Goal: Task Accomplishment & Management: Manage account settings

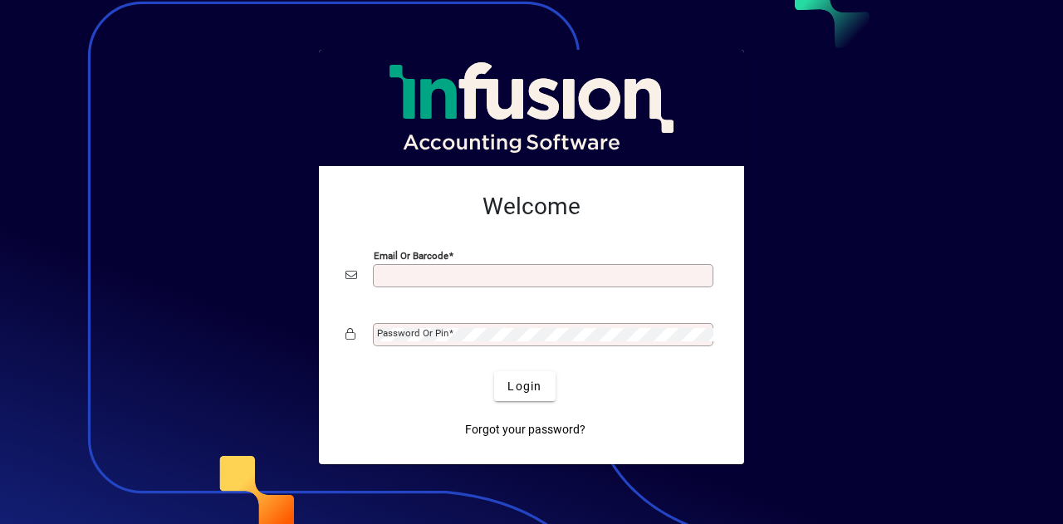
click at [463, 279] on input "Email or Barcode" at bounding box center [545, 275] width 336 height 13
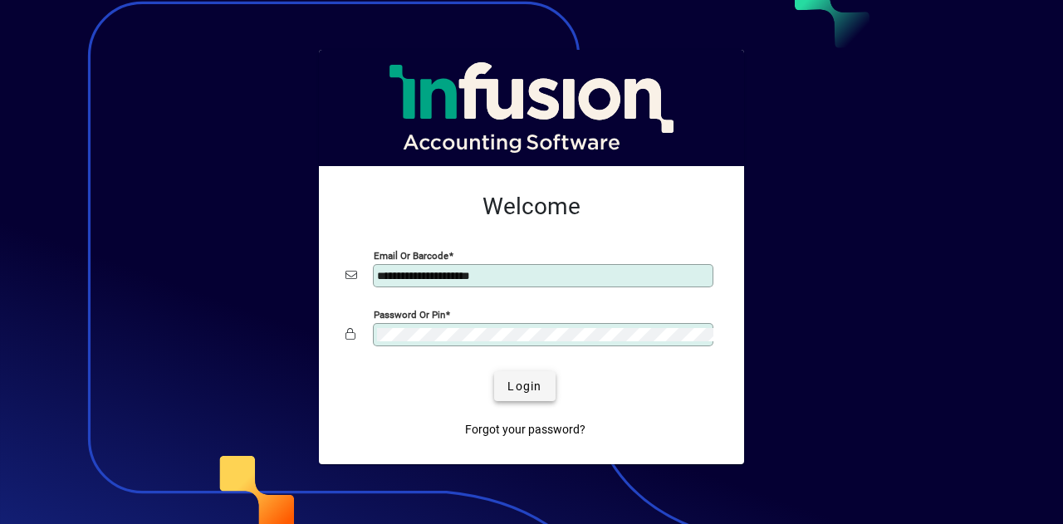
click at [541, 390] on span "submit" at bounding box center [524, 386] width 61 height 40
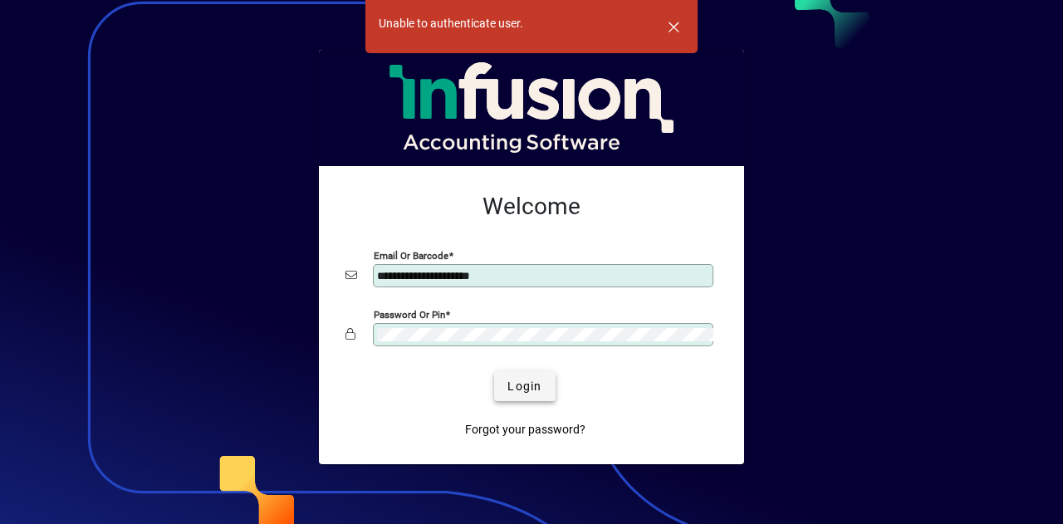
click at [540, 389] on span "Login" at bounding box center [524, 386] width 34 height 17
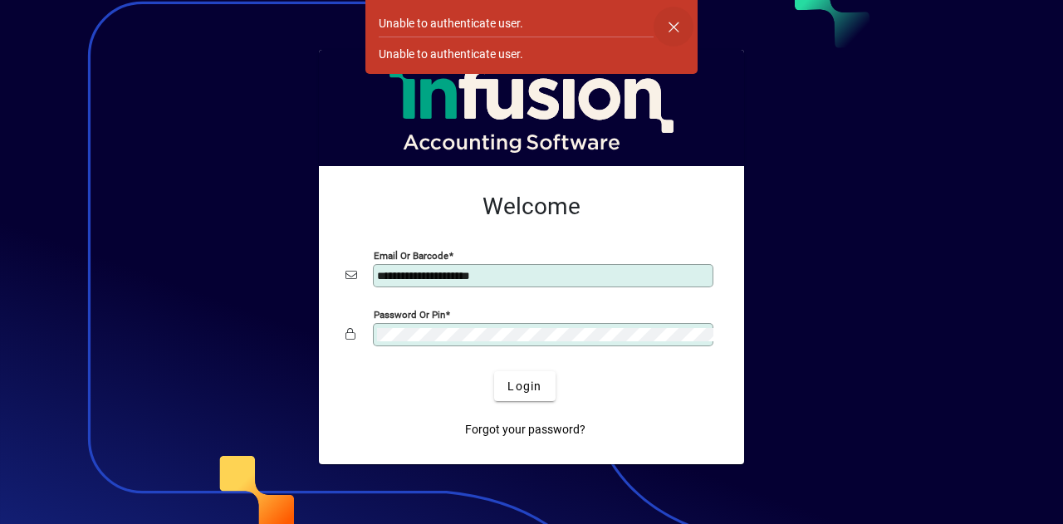
click at [674, 15] on span "button" at bounding box center [674, 27] width 40 height 40
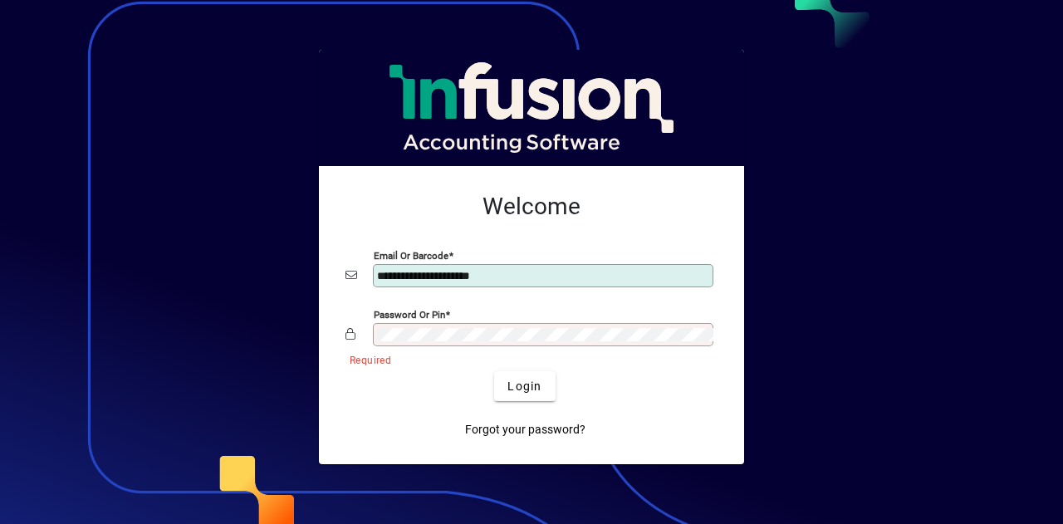
click at [541, 272] on input "**********" at bounding box center [545, 275] width 336 height 13
type input "**********"
click at [425, 332] on mat-label "Password or Pin" at bounding box center [412, 333] width 71 height 12
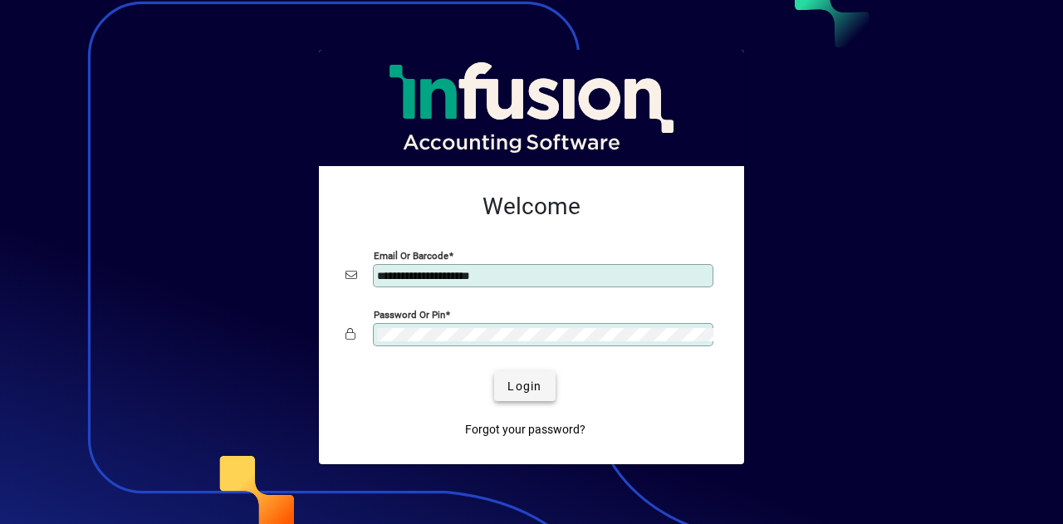
click at [530, 387] on span "Login" at bounding box center [524, 386] width 34 height 17
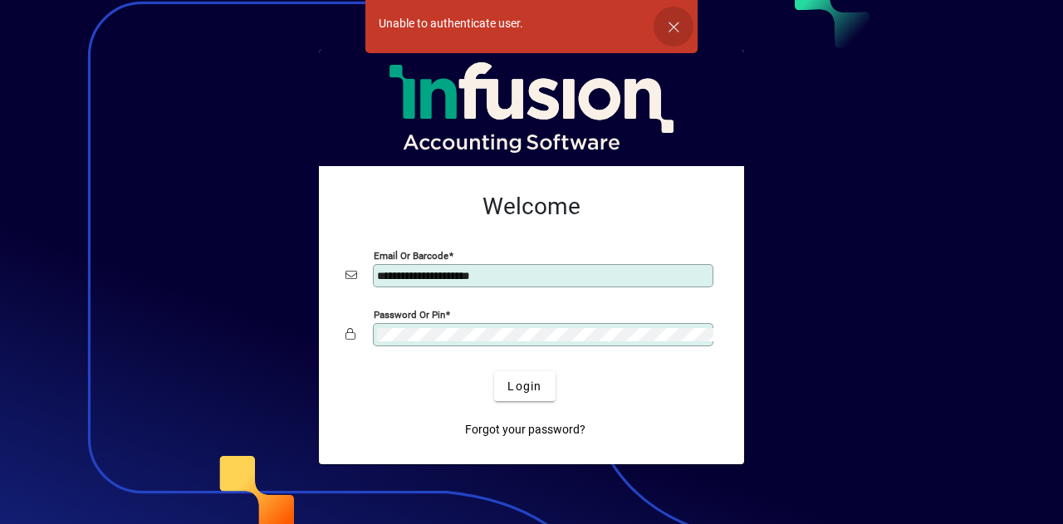
click at [679, 21] on span "button" at bounding box center [674, 27] width 40 height 40
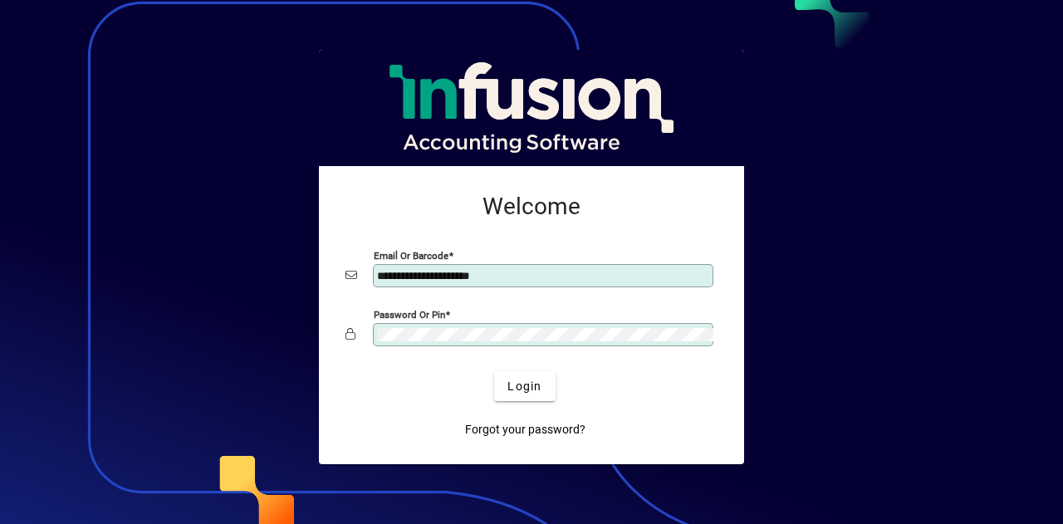
click at [470, 324] on div "Password or Pin" at bounding box center [543, 334] width 341 height 23
click at [519, 386] on span "Login" at bounding box center [524, 386] width 34 height 17
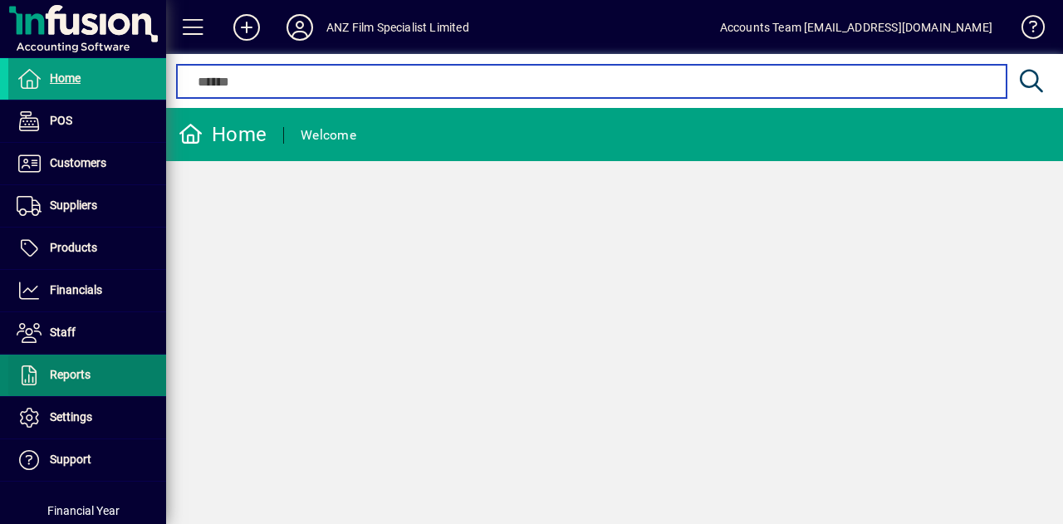
scroll to position [45, 0]
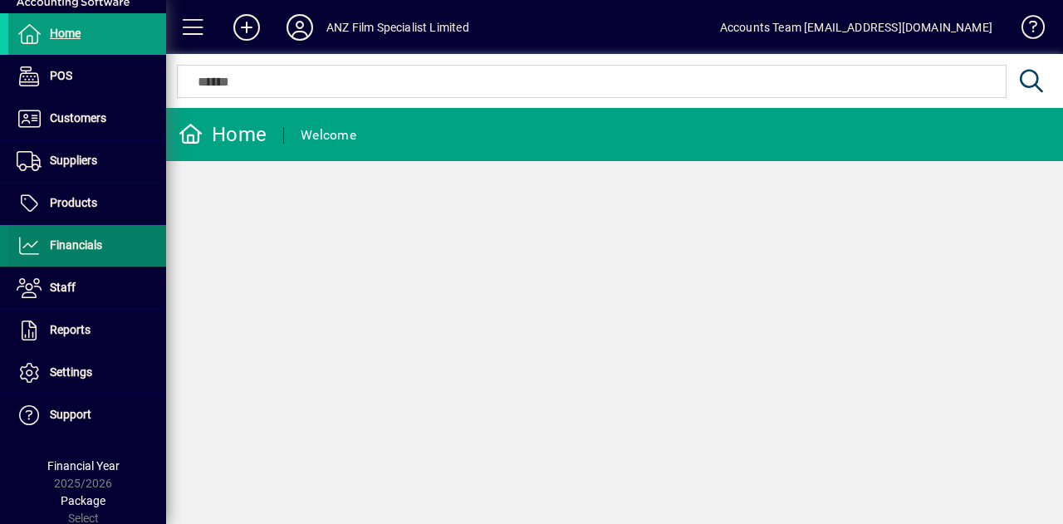
click at [85, 249] on span "Financials" at bounding box center [76, 244] width 52 height 13
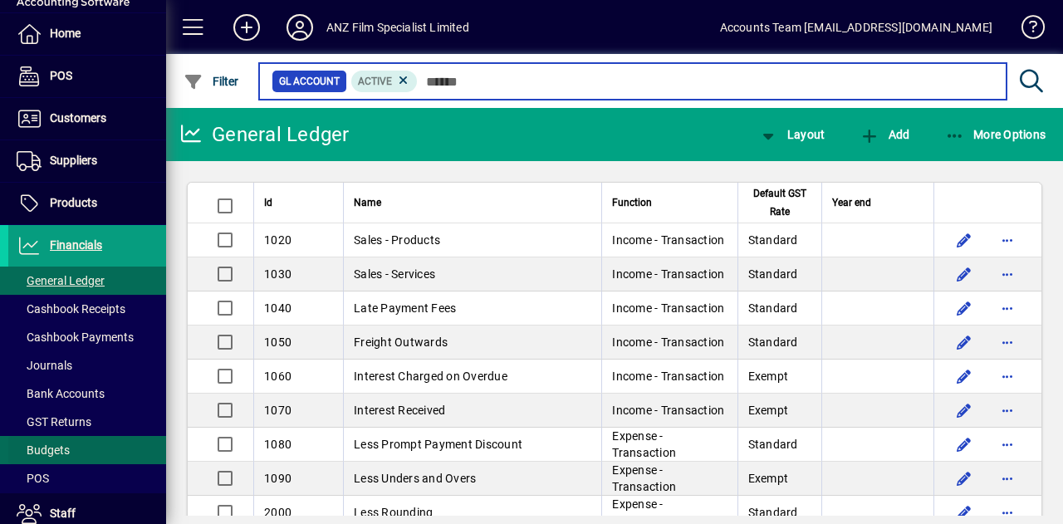
scroll to position [128, 0]
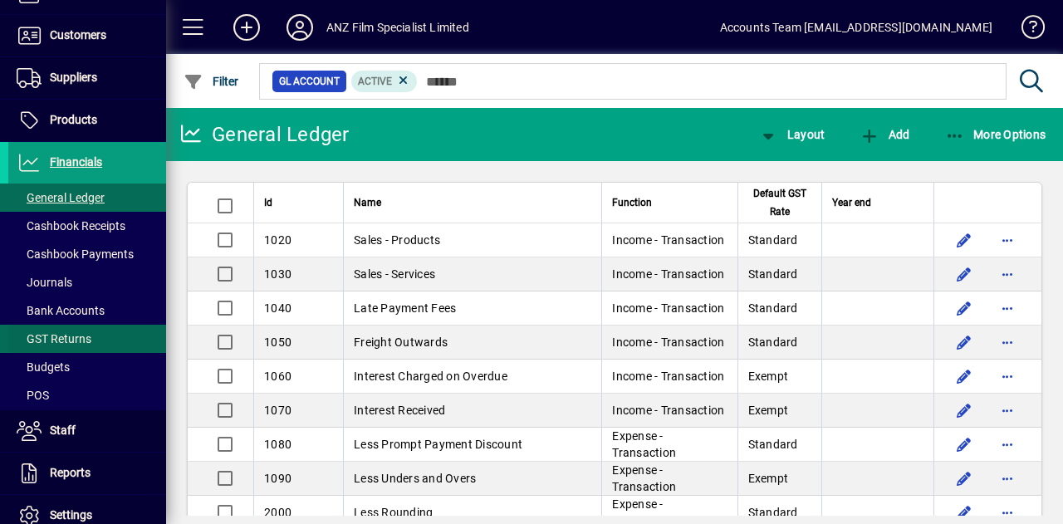
click at [80, 341] on span "GST Returns" at bounding box center [54, 338] width 75 height 13
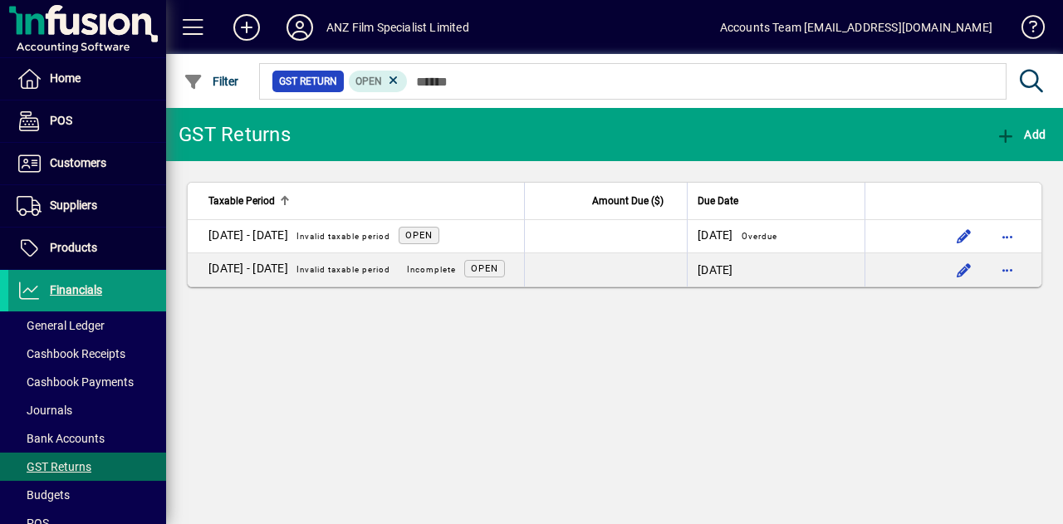
click at [96, 287] on span "Financials" at bounding box center [76, 289] width 52 height 13
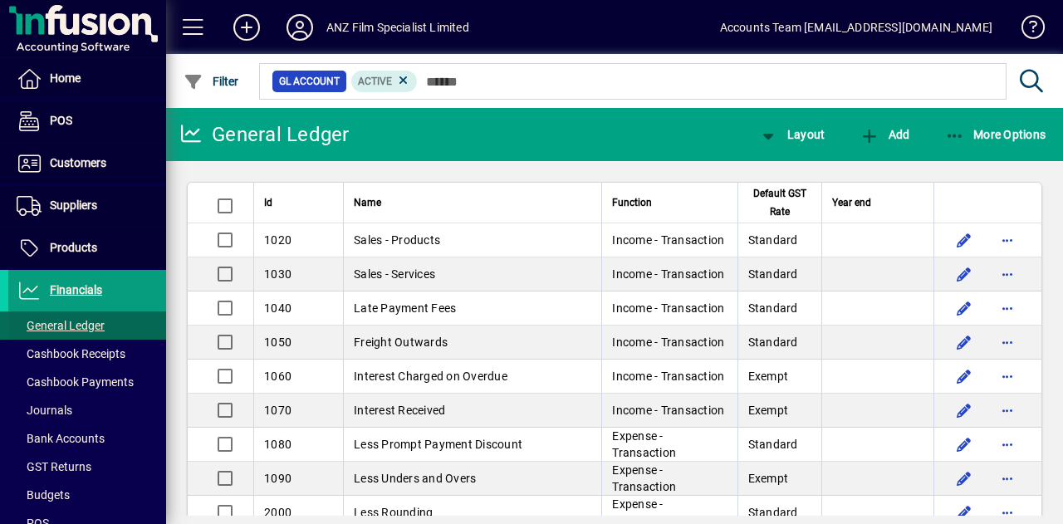
click at [83, 319] on span "General Ledger" at bounding box center [61, 325] width 88 height 13
click at [960, 142] on icon "button" at bounding box center [955, 136] width 21 height 17
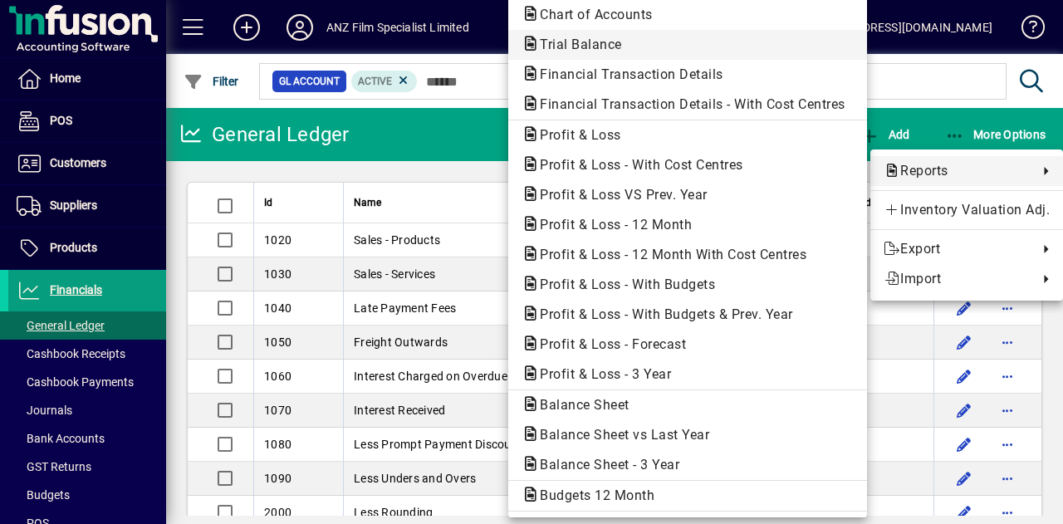
click at [586, 44] on span "Trial Balance" at bounding box center [576, 45] width 109 height 16
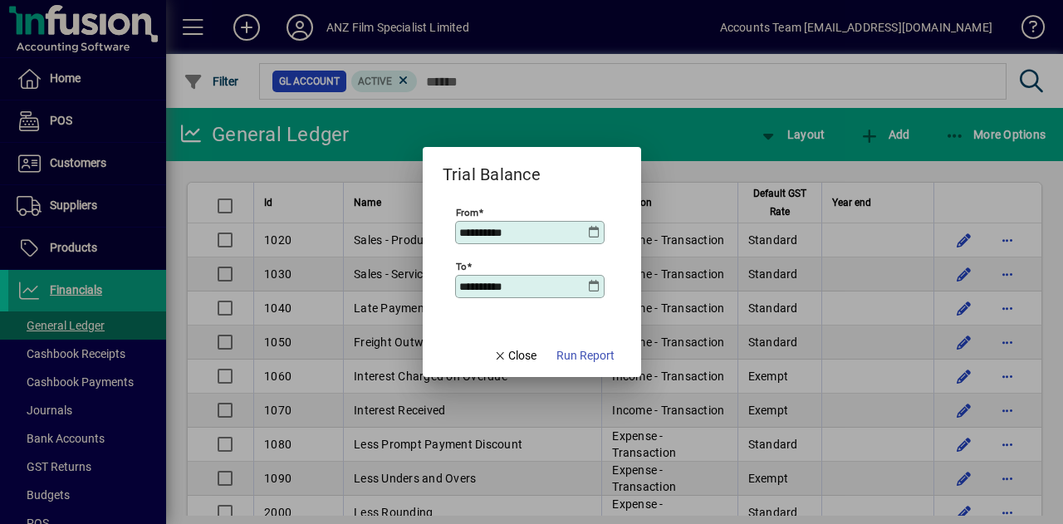
click at [596, 228] on icon at bounding box center [594, 232] width 13 height 13
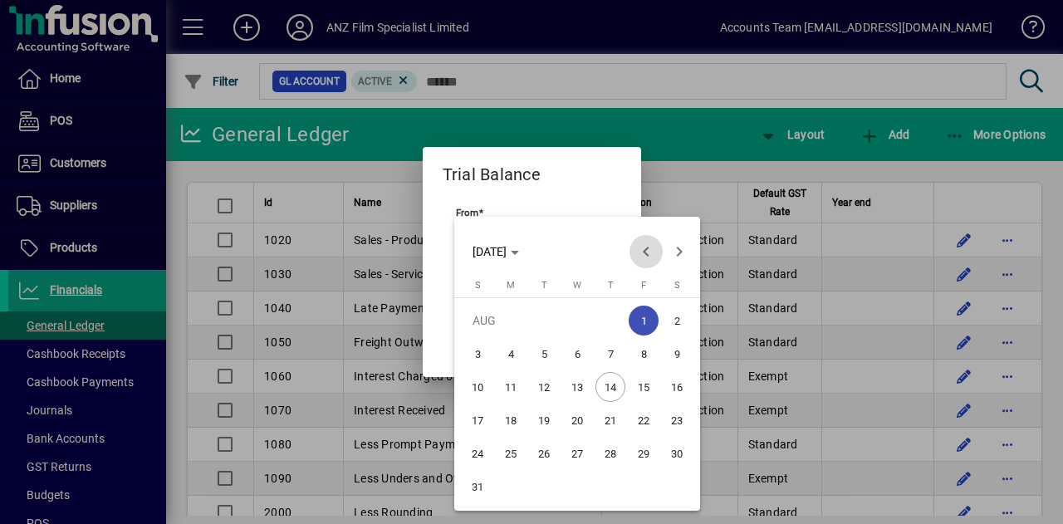
click at [642, 255] on span "Previous month" at bounding box center [646, 251] width 33 height 33
click at [615, 453] on span "24" at bounding box center [610, 454] width 30 height 30
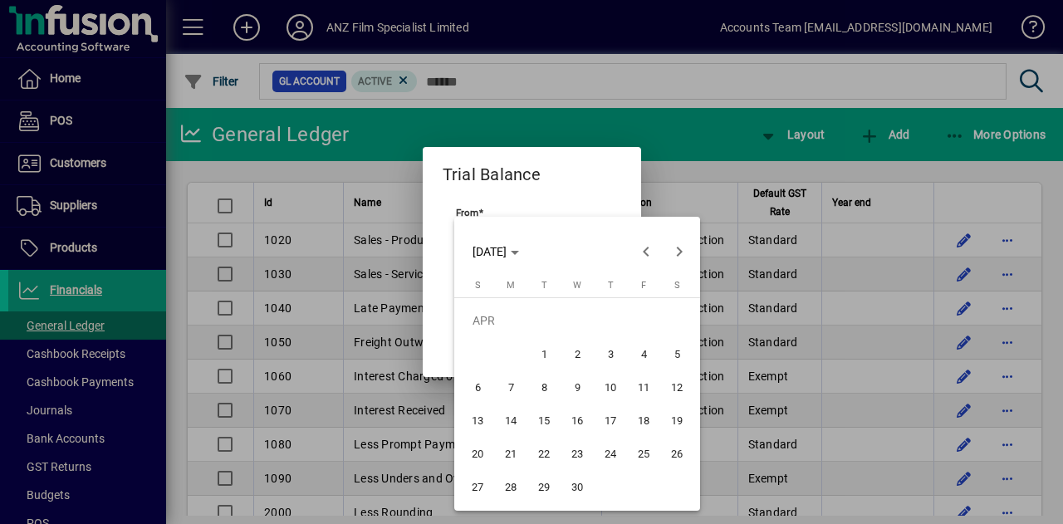
type input "**********"
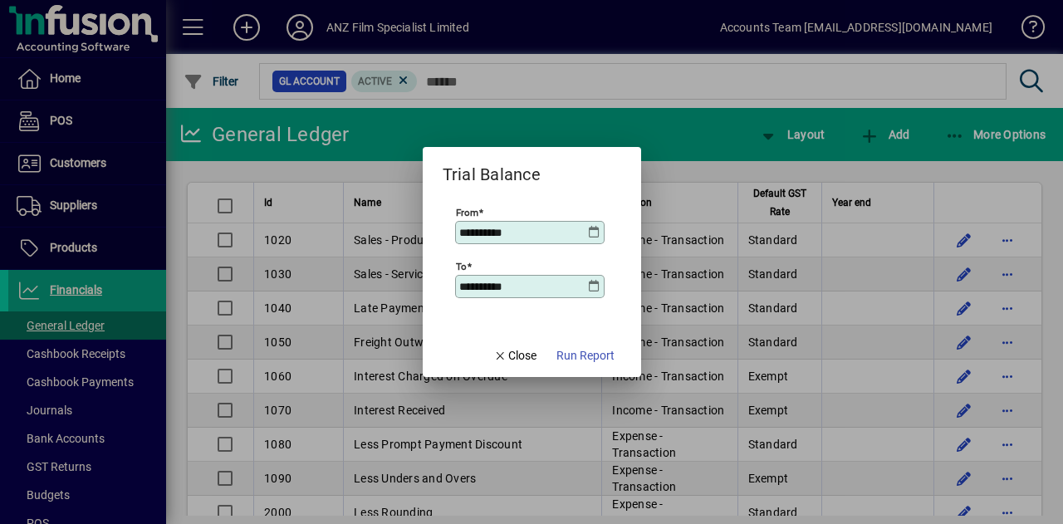
click at [596, 288] on icon at bounding box center [594, 286] width 13 height 13
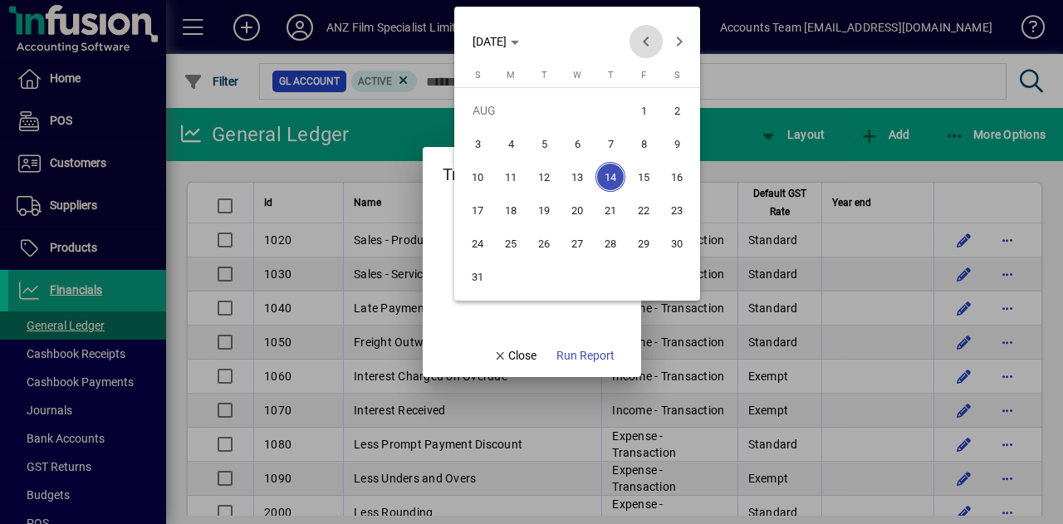
click at [648, 42] on span "Previous month" at bounding box center [646, 41] width 33 height 33
click at [615, 277] on span "31" at bounding box center [610, 277] width 30 height 30
type input "**********"
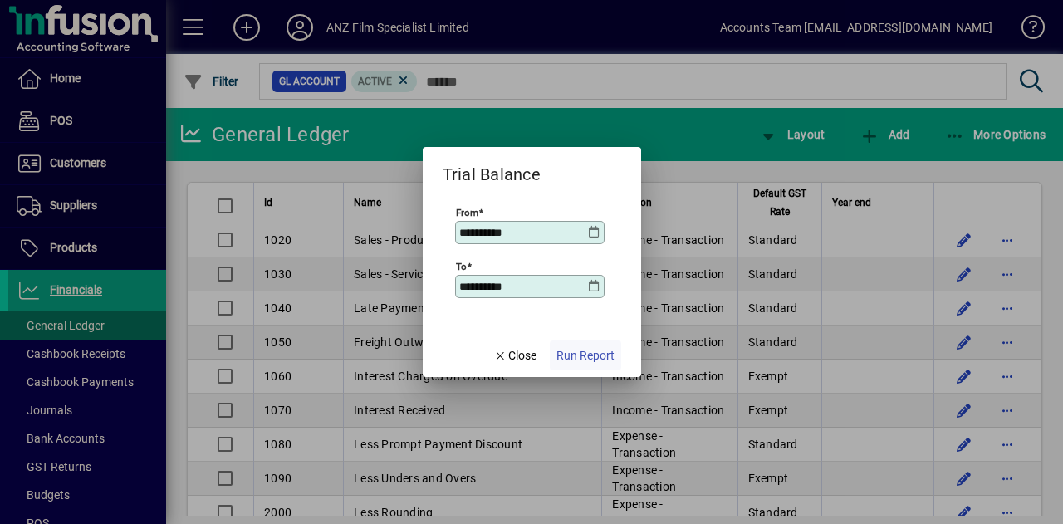
click at [601, 355] on span "Run Report" at bounding box center [585, 355] width 58 height 17
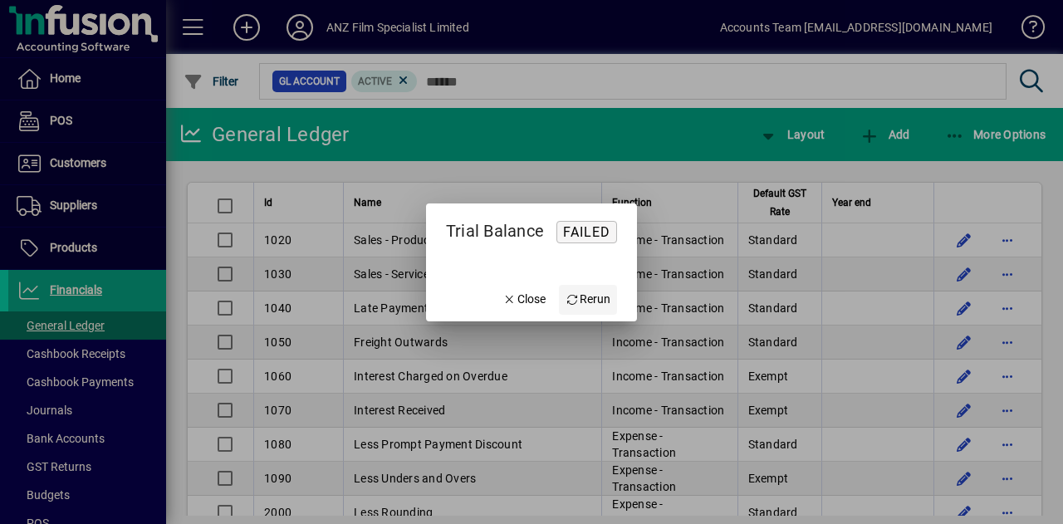
click at [595, 305] on span "Rerun" at bounding box center [589, 299] width 46 height 17
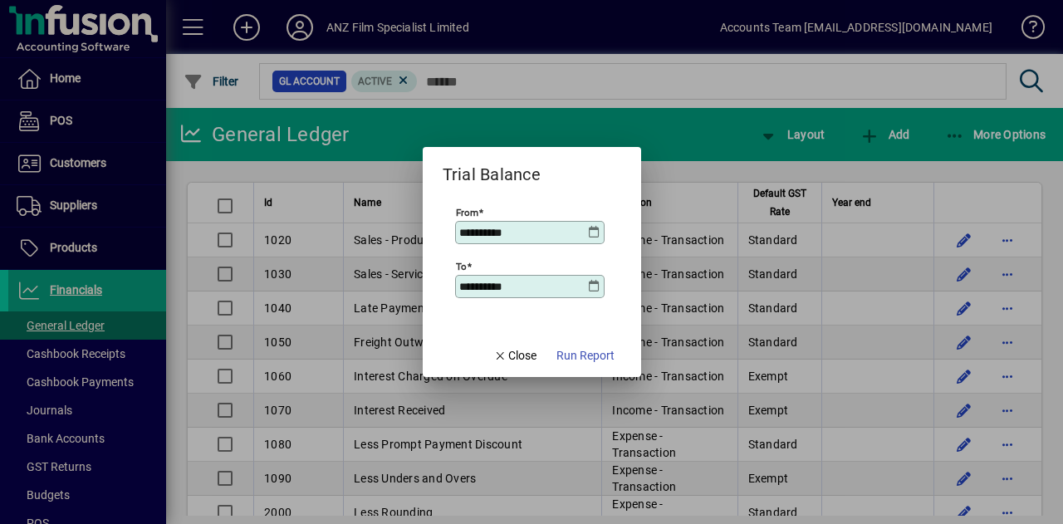
click at [598, 287] on icon at bounding box center [594, 286] width 13 height 13
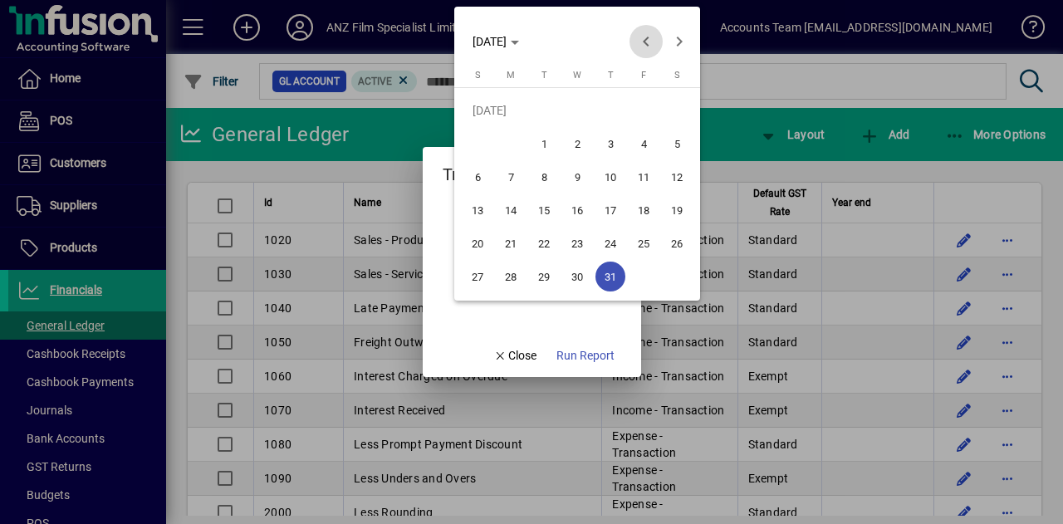
click at [638, 49] on span "Previous month" at bounding box center [646, 41] width 33 height 33
click at [512, 276] on span "30" at bounding box center [511, 277] width 30 height 30
type input "**********"
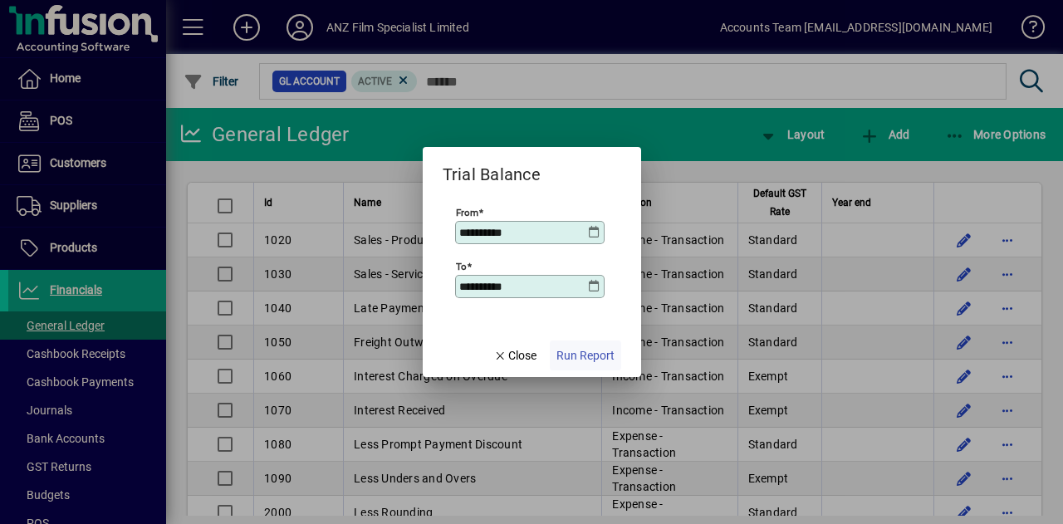
click at [594, 351] on span "Run Report" at bounding box center [585, 355] width 58 height 17
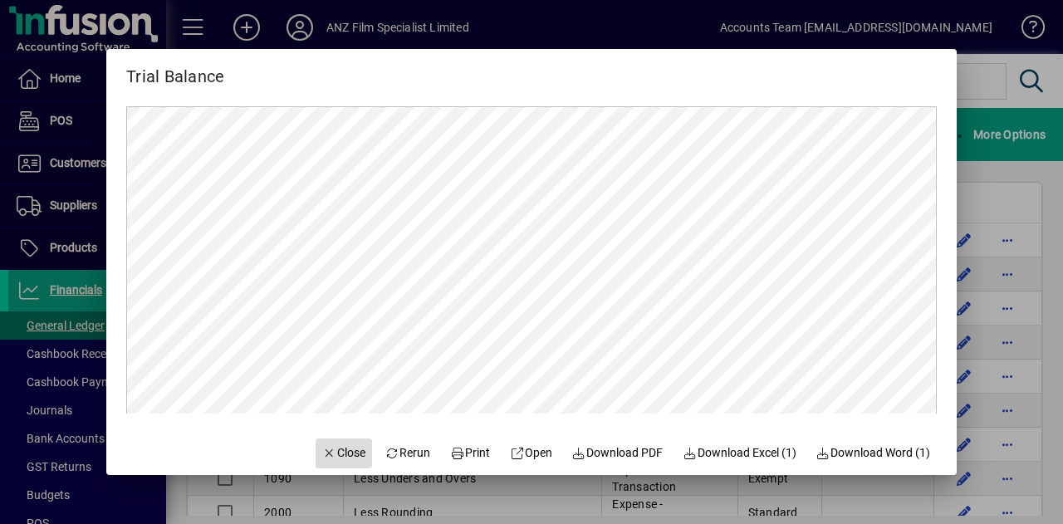
click at [331, 458] on span "Close" at bounding box center [343, 452] width 43 height 17
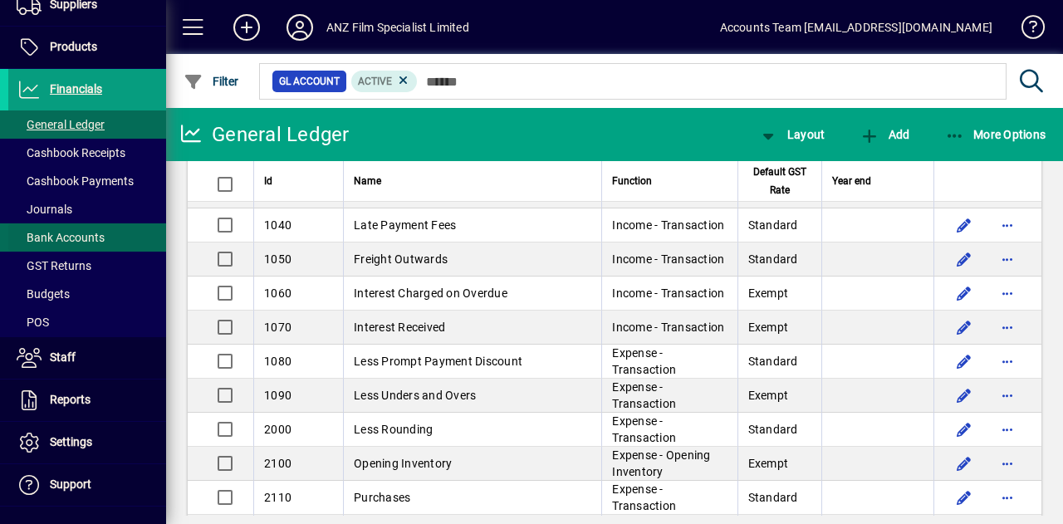
scroll to position [249, 0]
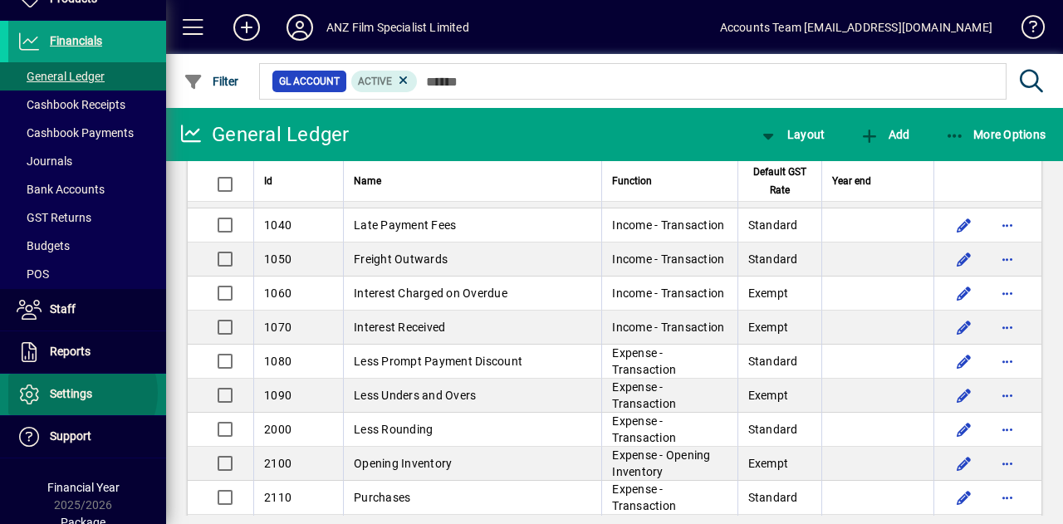
click at [81, 390] on span "Settings" at bounding box center [71, 393] width 42 height 13
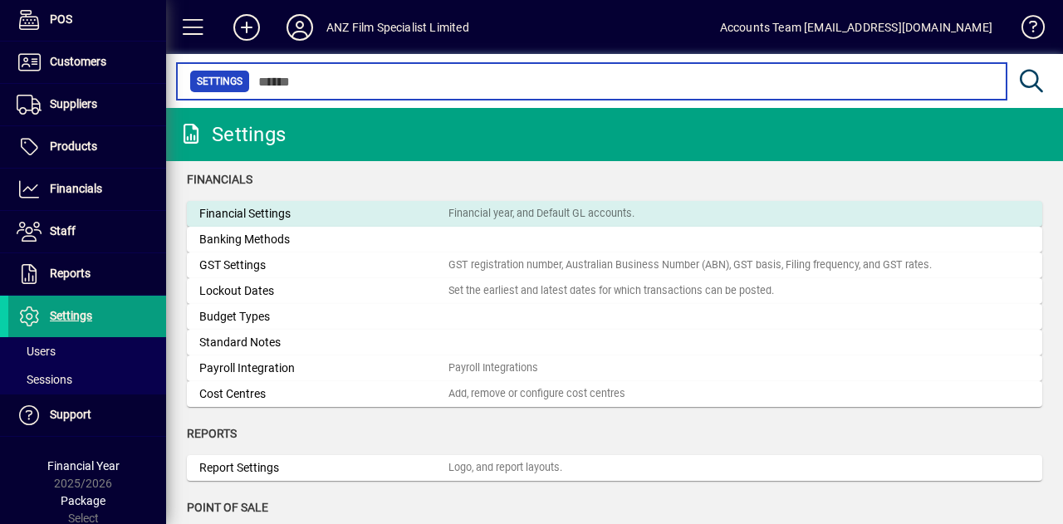
scroll to position [166, 0]
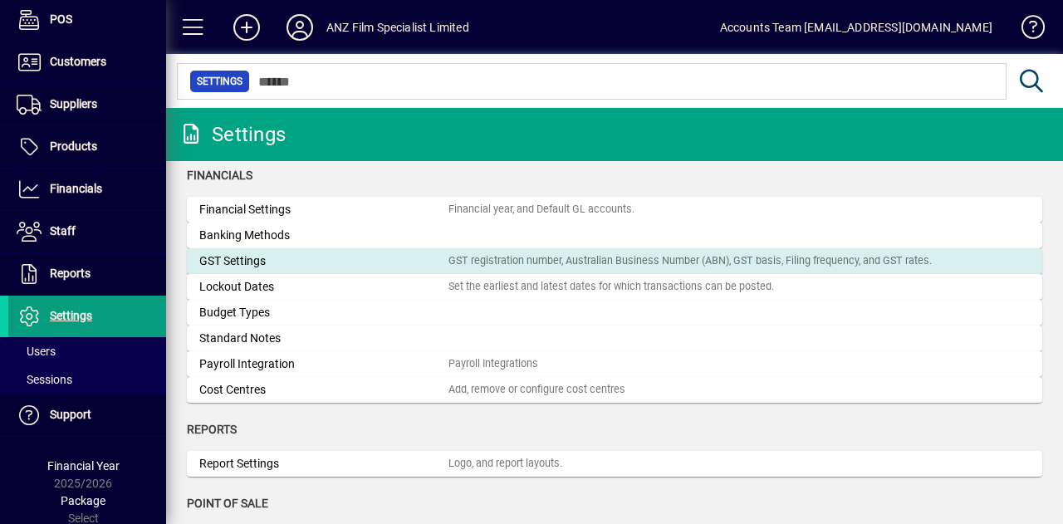
click at [252, 260] on div "GST Settings" at bounding box center [323, 260] width 249 height 17
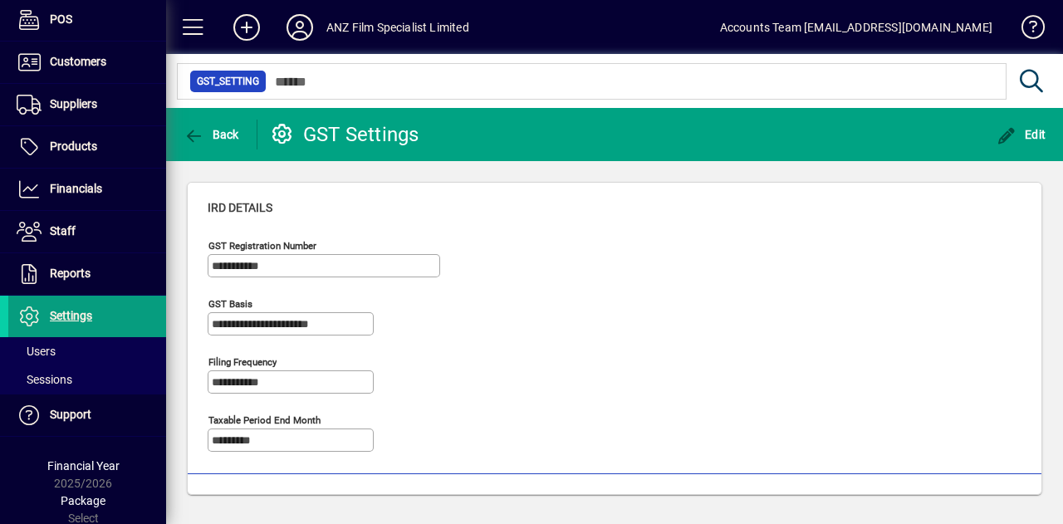
type input "**********"
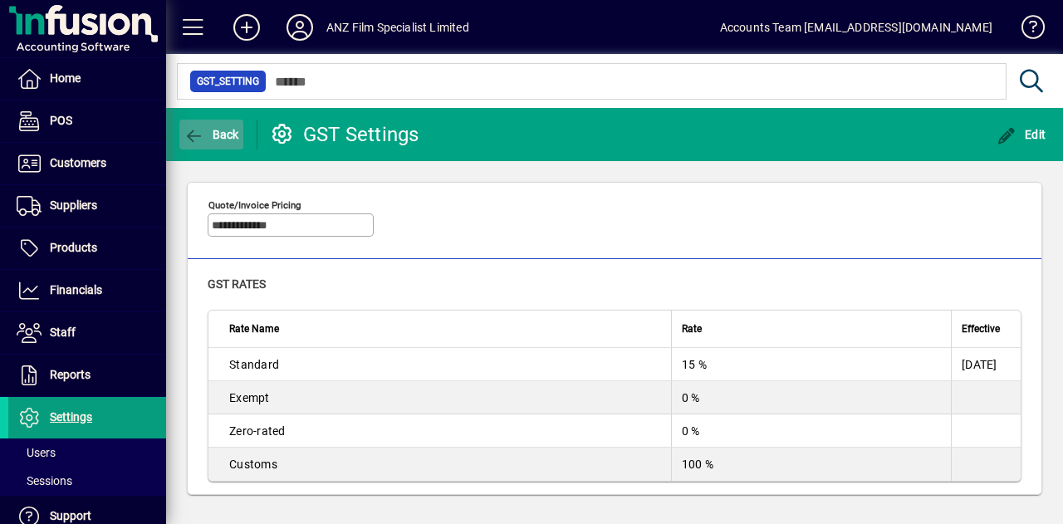
click at [201, 139] on icon "button" at bounding box center [194, 136] width 21 height 17
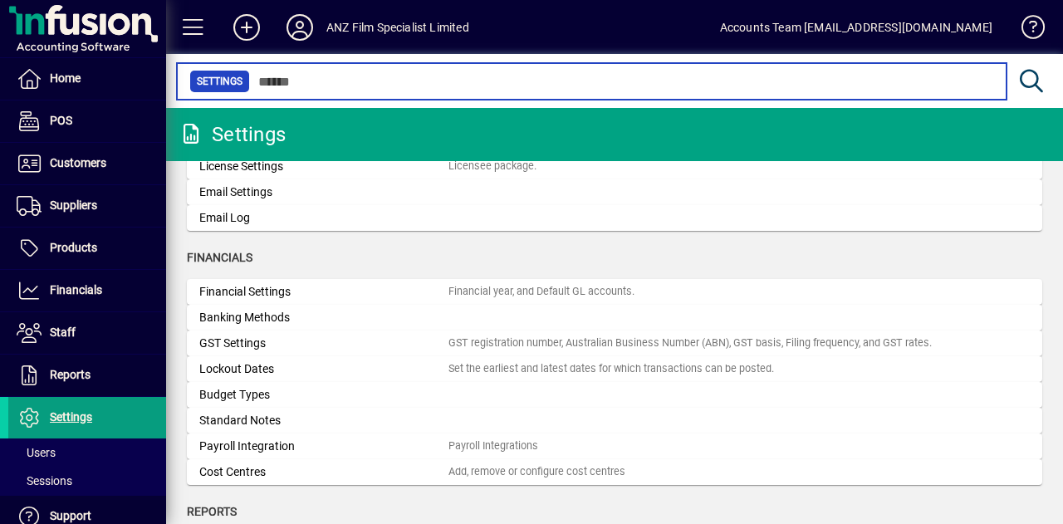
scroll to position [166, 0]
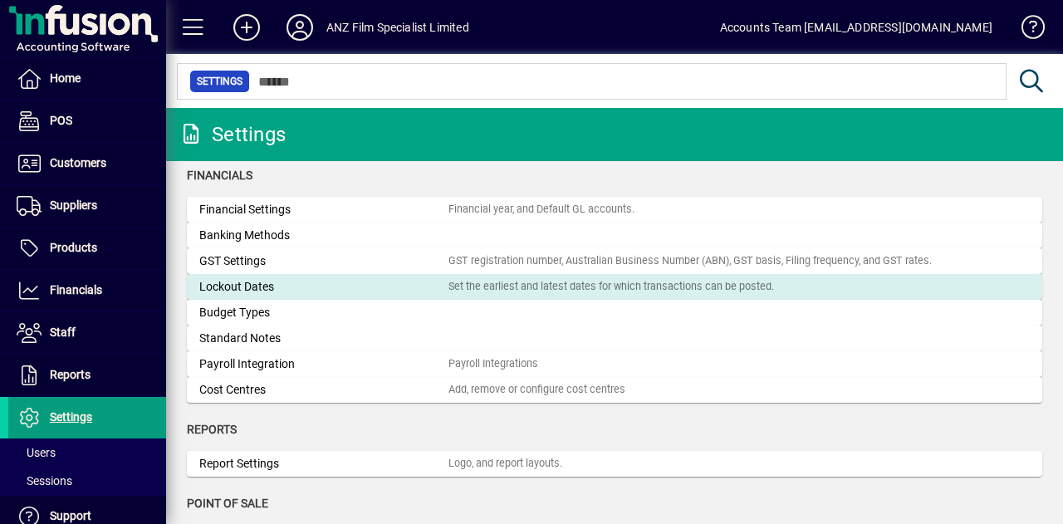
click at [223, 292] on div "Lockout Dates" at bounding box center [323, 286] width 249 height 17
